Goal: Task Accomplishment & Management: Use online tool/utility

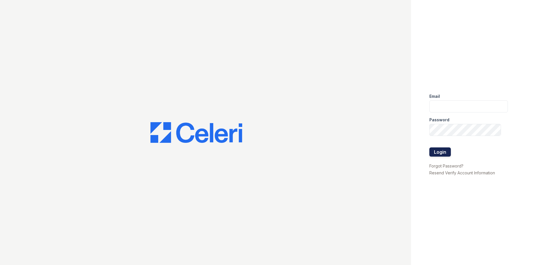
type input "[EMAIL_ADDRESS][DOMAIN_NAME]"
click at [444, 154] on button "Login" at bounding box center [439, 151] width 21 height 9
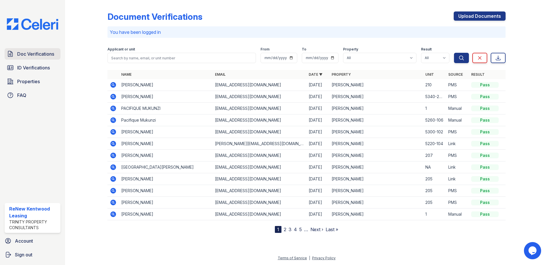
click at [30, 54] on span "Doc Verifications" at bounding box center [35, 53] width 37 height 7
